Goal: Task Accomplishment & Management: Complete application form

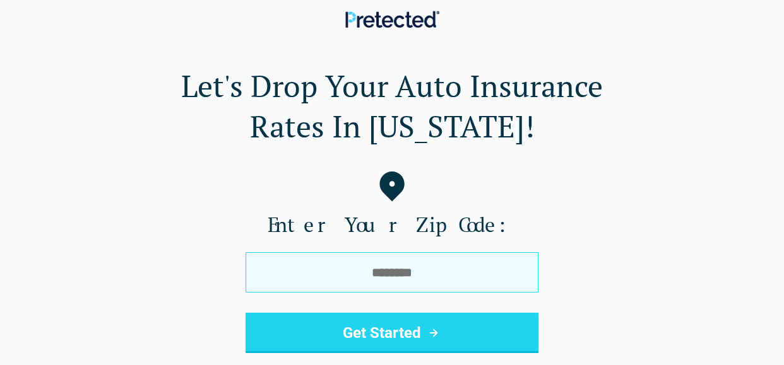
click at [480, 268] on input "tel" at bounding box center [391, 272] width 293 height 40
type input "*****"
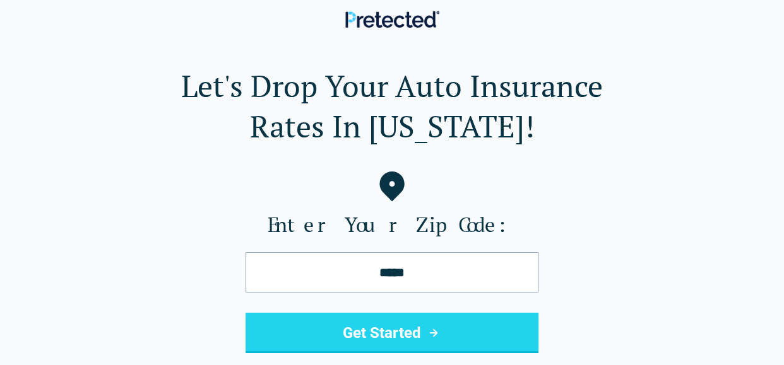
click at [348, 327] on button "Get Started" at bounding box center [391, 333] width 293 height 40
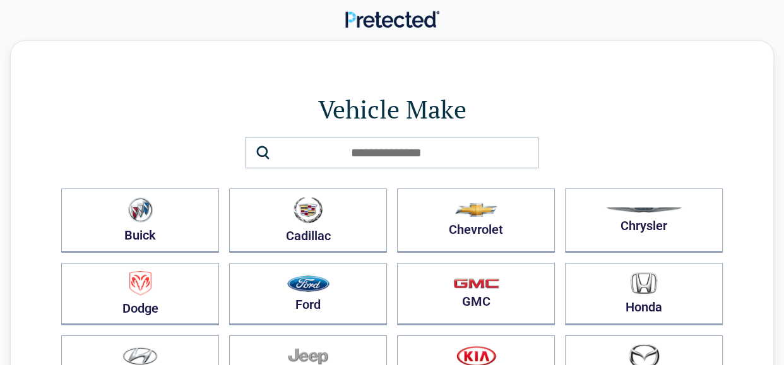
scroll to position [16, 0]
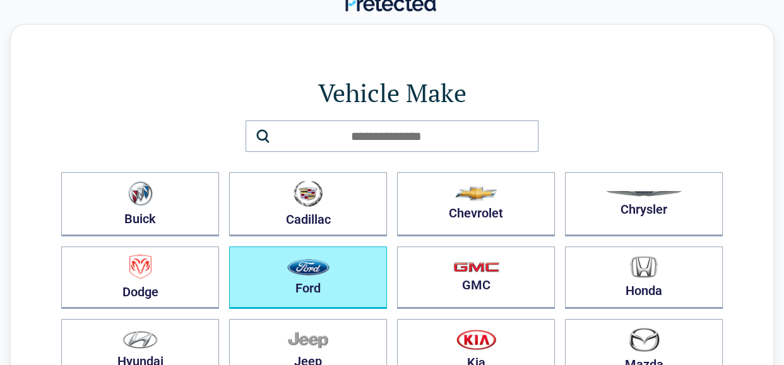
click at [343, 247] on button "Ford" at bounding box center [308, 278] width 158 height 62
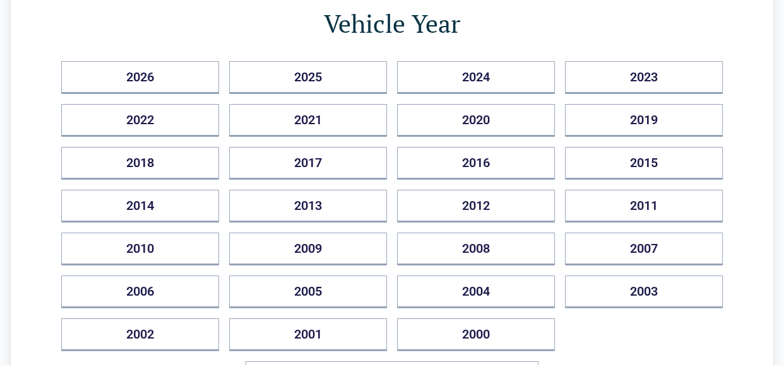
scroll to position [156, 0]
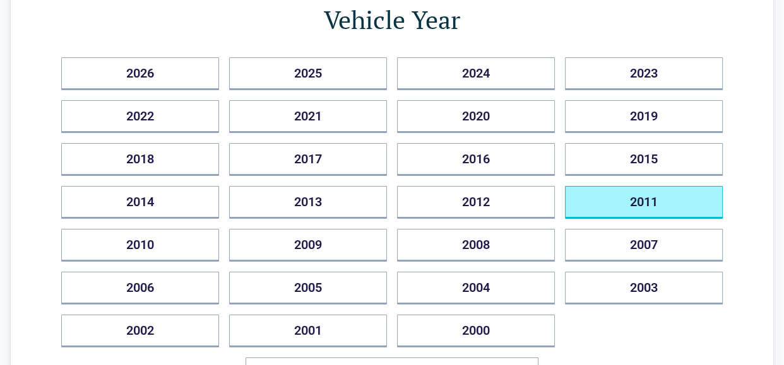
click at [574, 213] on button "2011" at bounding box center [644, 202] width 158 height 33
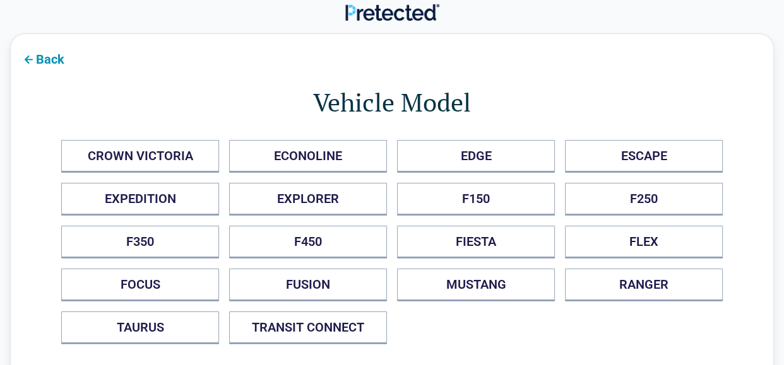
scroll to position [0, 0]
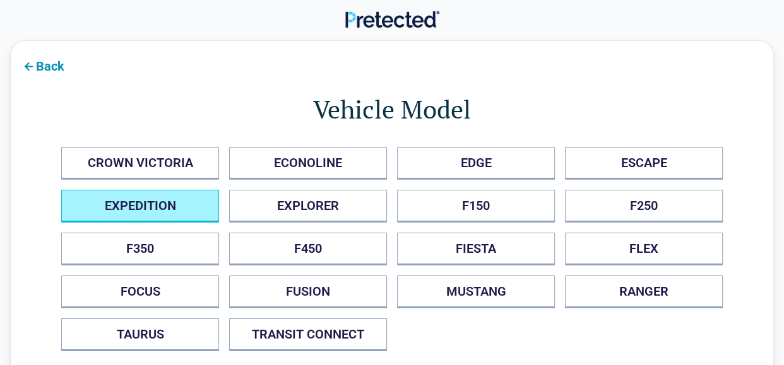
click at [117, 199] on button "EXPEDITION" at bounding box center [140, 206] width 158 height 33
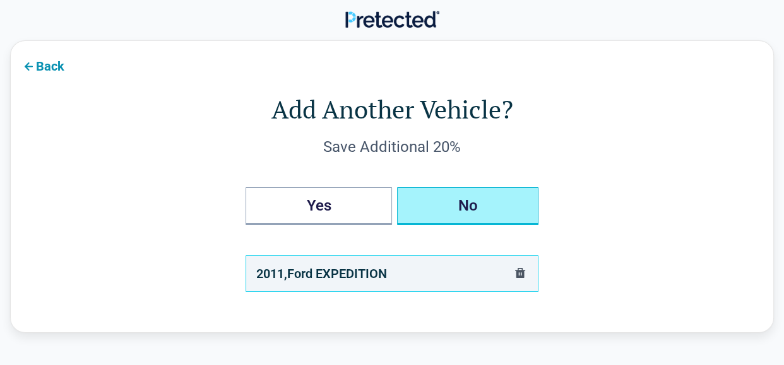
click at [481, 221] on button "No" at bounding box center [467, 206] width 141 height 38
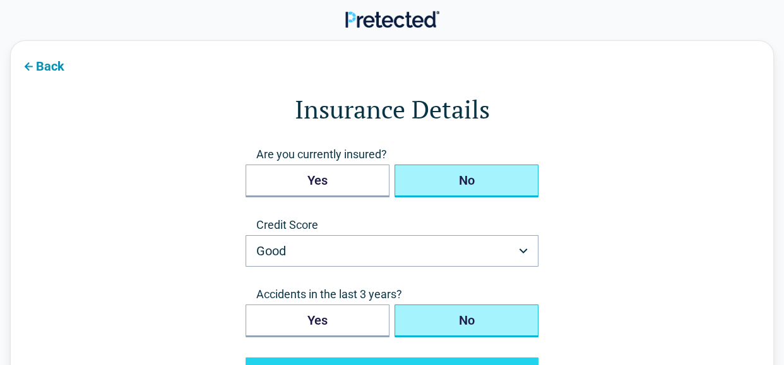
click at [459, 182] on button "No" at bounding box center [466, 181] width 144 height 33
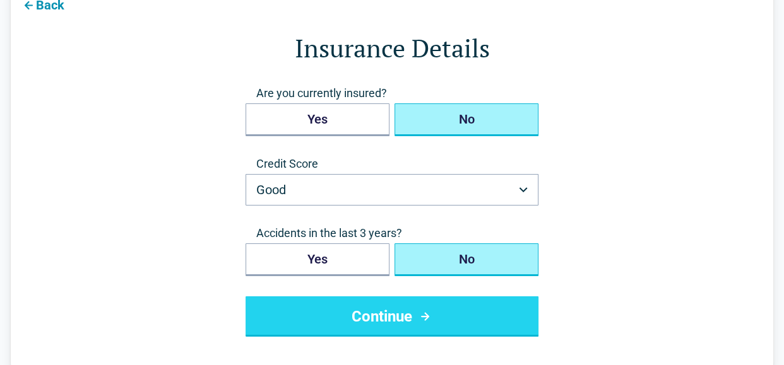
scroll to position [62, 0]
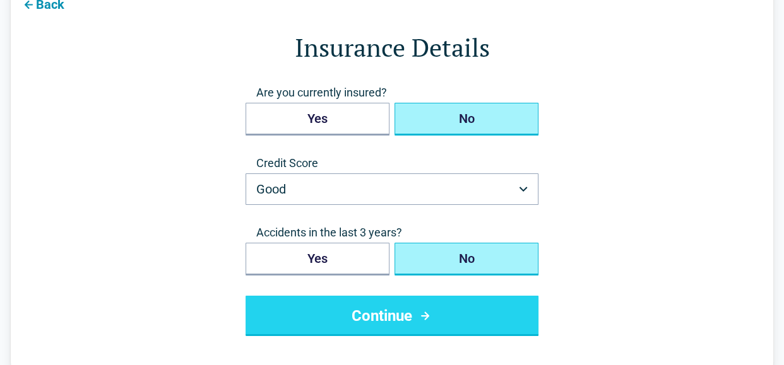
click at [441, 303] on button "Continue" at bounding box center [391, 316] width 293 height 40
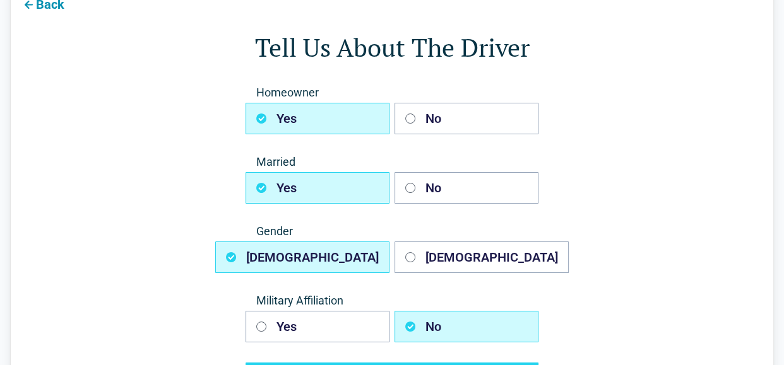
scroll to position [0, 0]
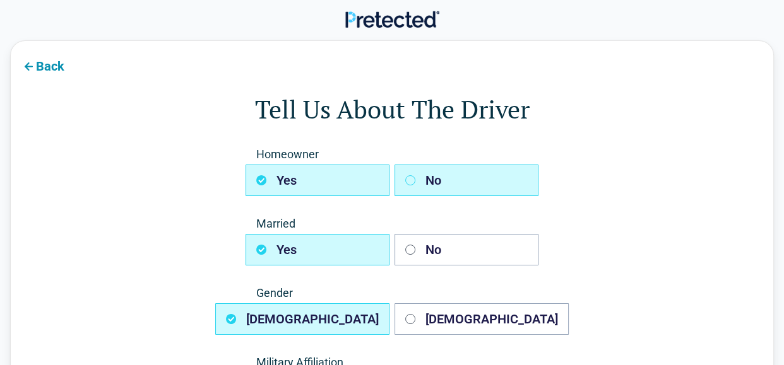
click at [450, 180] on button "No" at bounding box center [466, 181] width 144 height 32
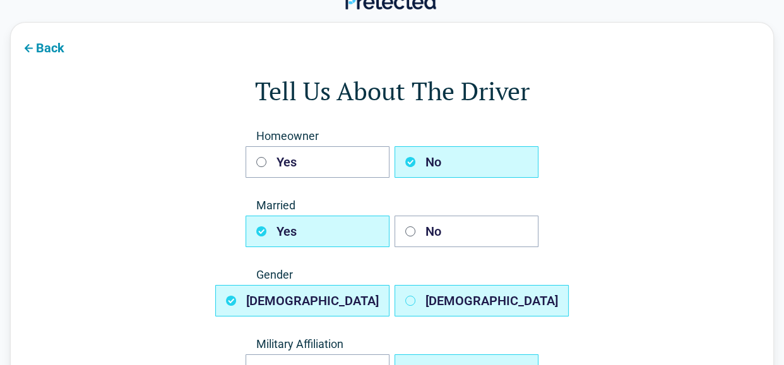
click at [433, 294] on button "Female" at bounding box center [481, 301] width 174 height 32
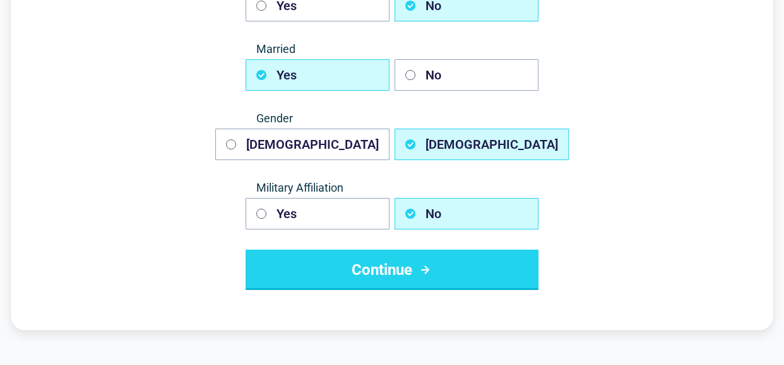
scroll to position [179, 0]
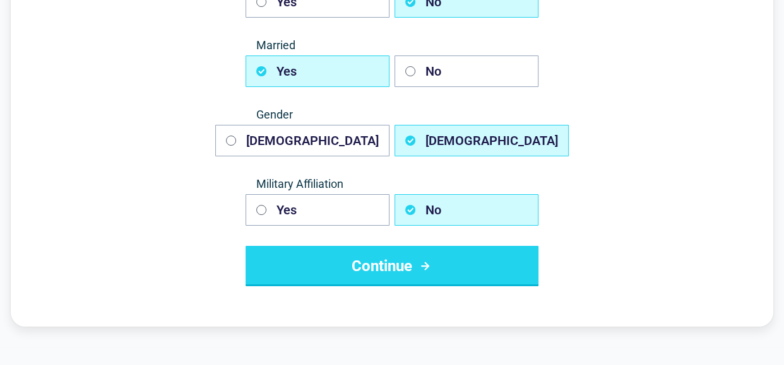
click at [440, 280] on button "Continue" at bounding box center [391, 266] width 293 height 40
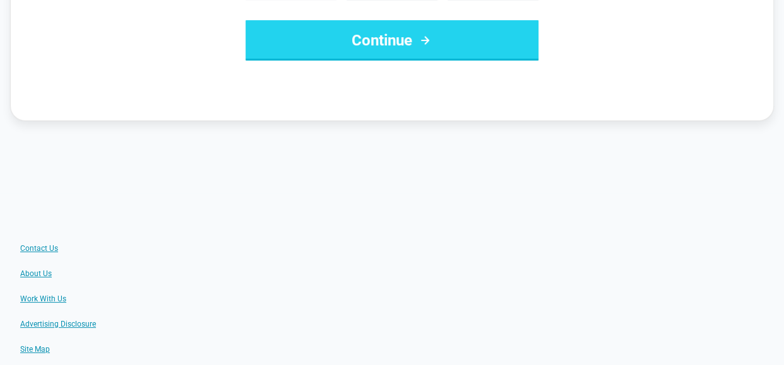
scroll to position [0, 0]
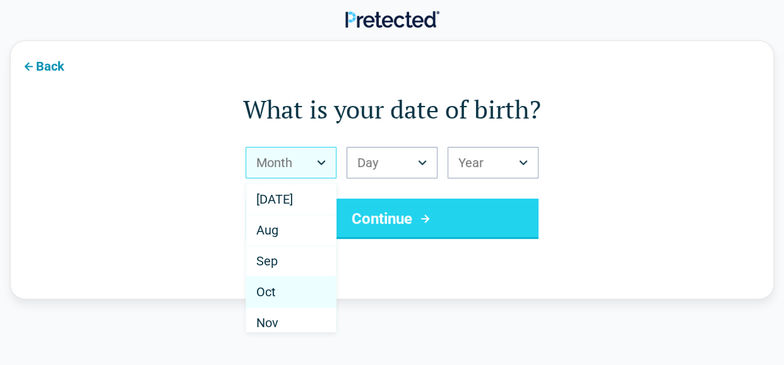
scroll to position [184, 0]
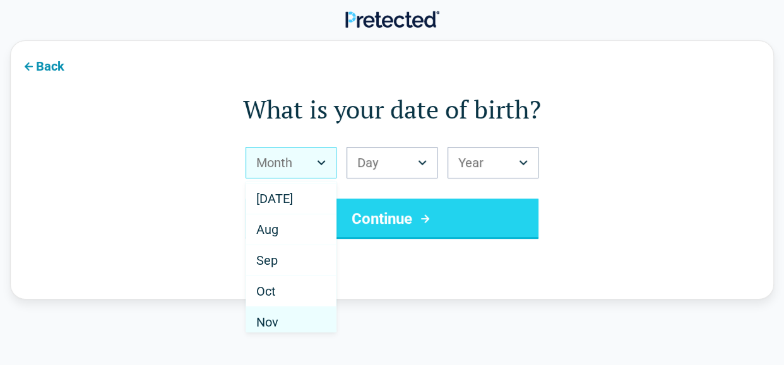
select select "**"
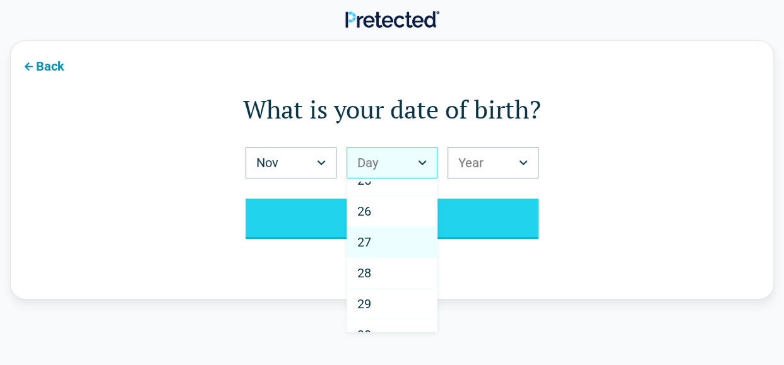
scroll to position [750, 0]
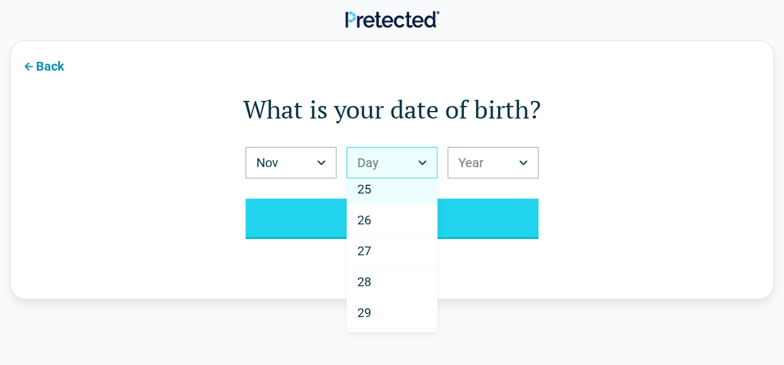
select select "**"
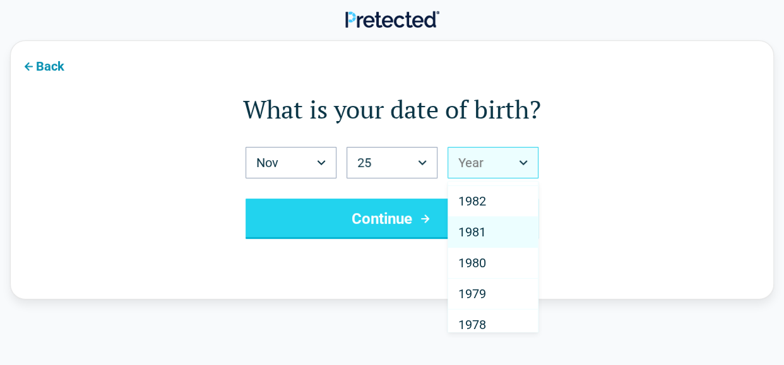
scroll to position [760, 0]
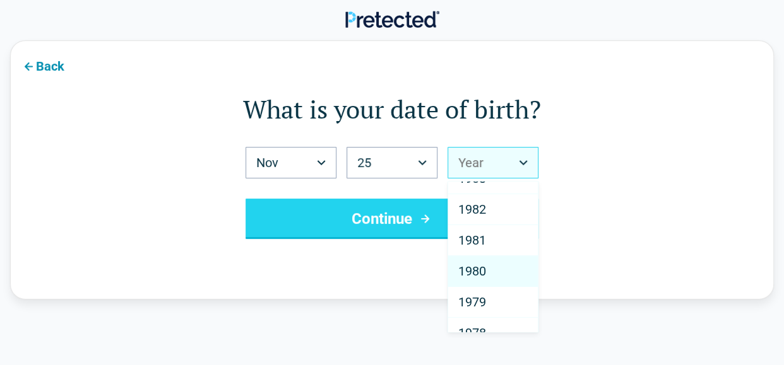
select select "****"
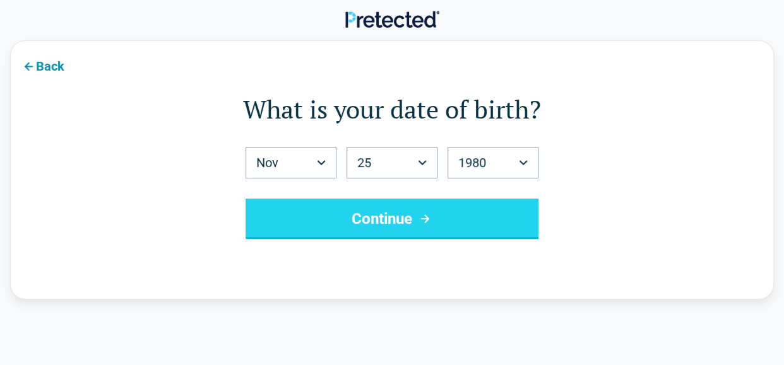
click at [450, 224] on button "Continue" at bounding box center [391, 219] width 293 height 40
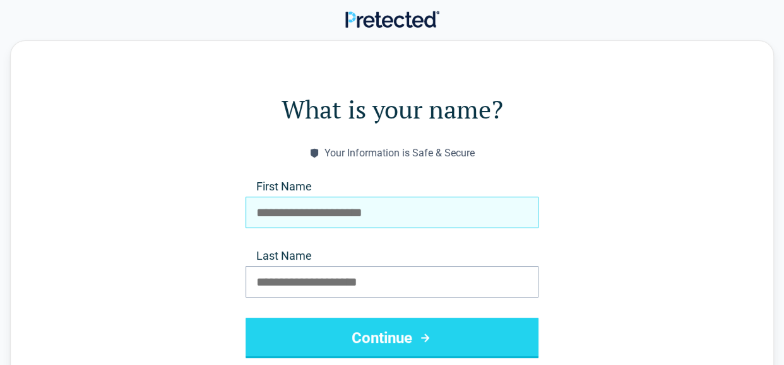
click at [445, 218] on input "First Name" at bounding box center [391, 213] width 293 height 32
drag, startPoint x: 387, startPoint y: 220, endPoint x: 396, endPoint y: 215, distance: 9.3
click at [394, 218] on input "First Name" at bounding box center [391, 213] width 293 height 32
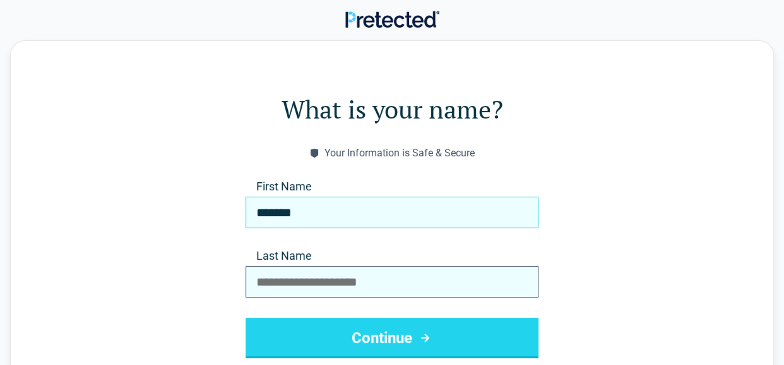
type input "*******"
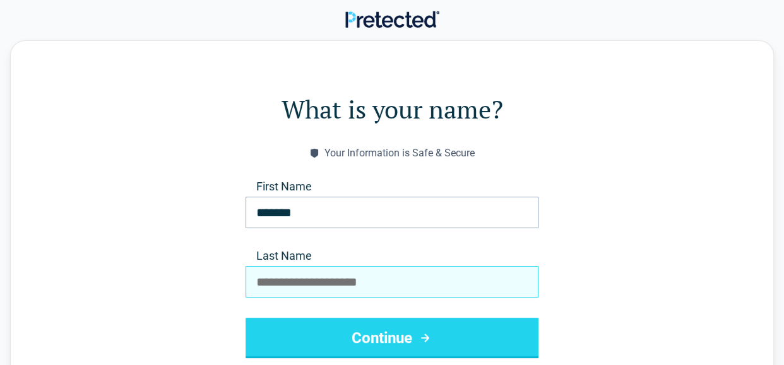
click at [261, 283] on input "Last Name" at bounding box center [391, 282] width 293 height 32
type input "********"
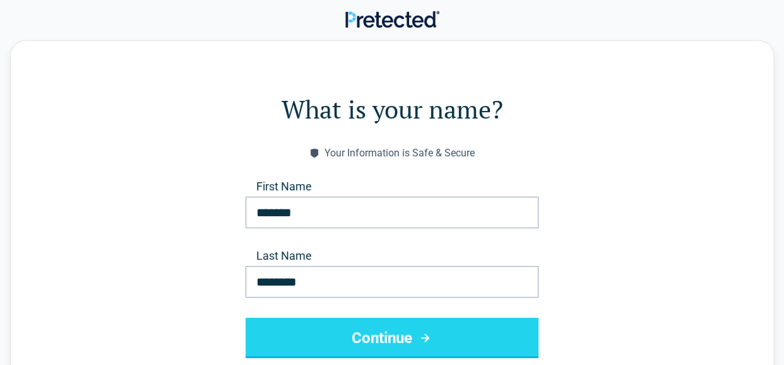
click at [270, 350] on button "Continue" at bounding box center [391, 338] width 293 height 40
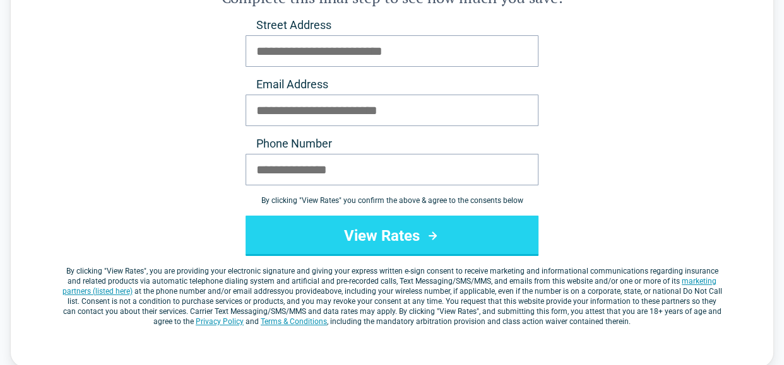
scroll to position [132, 0]
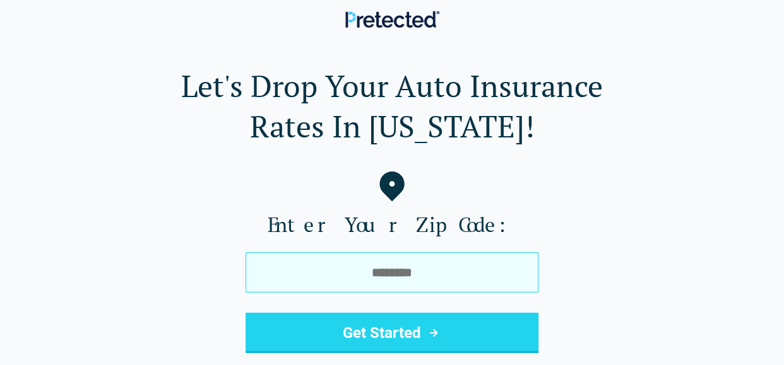
click at [441, 266] on input "tel" at bounding box center [391, 272] width 293 height 40
type input "*****"
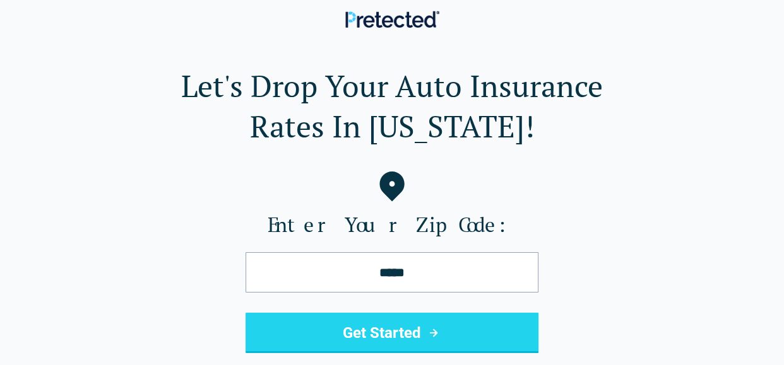
drag, startPoint x: 319, startPoint y: 339, endPoint x: 623, endPoint y: 274, distance: 310.8
click at [319, 339] on button "Get Started" at bounding box center [391, 333] width 293 height 40
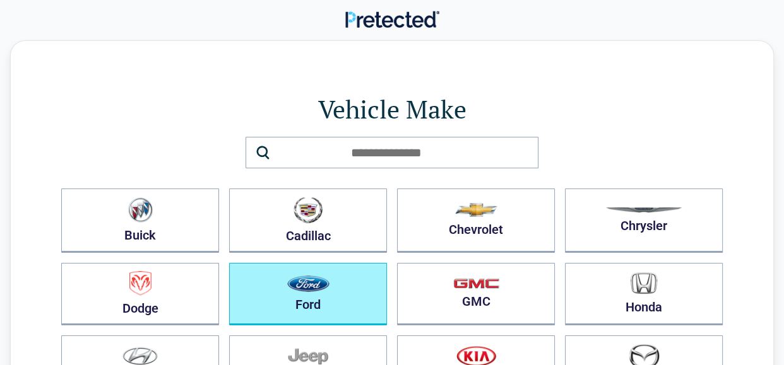
click at [348, 313] on button "Ford" at bounding box center [308, 294] width 158 height 62
